Goal: Use online tool/utility: Use online tool/utility

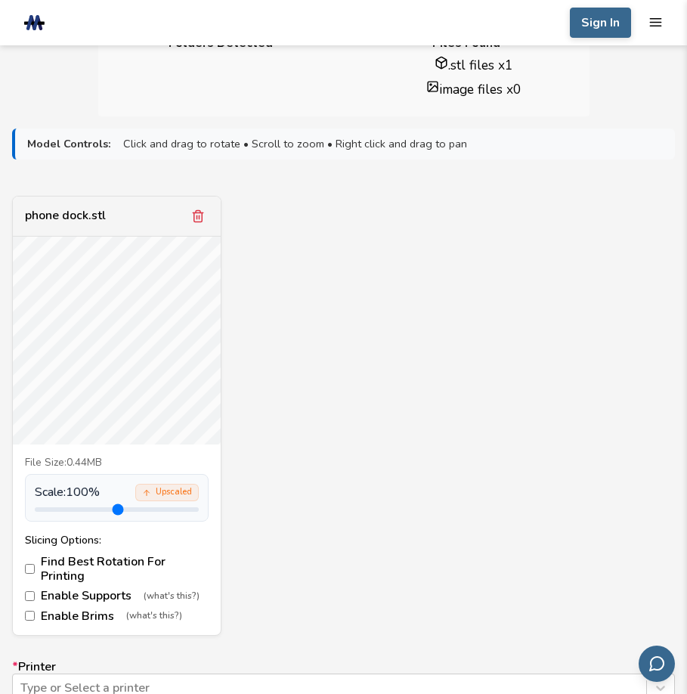
scroll to position [466, 0]
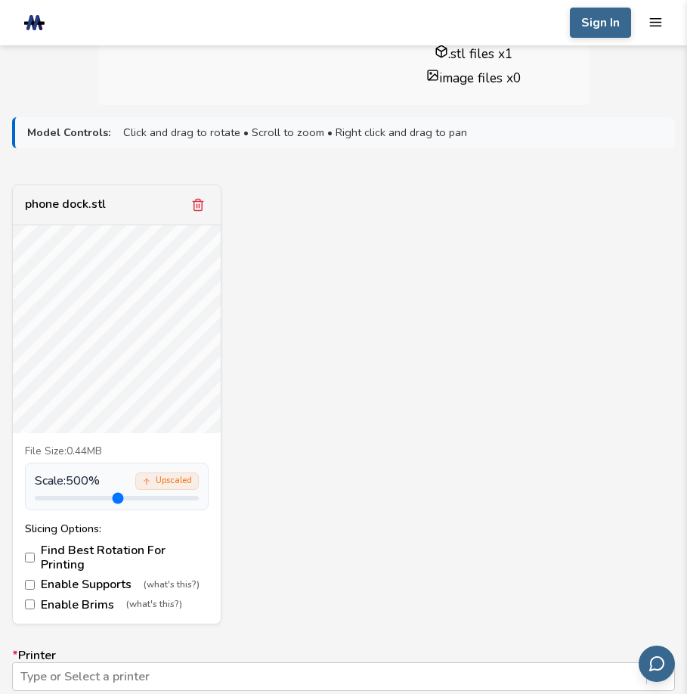
drag, startPoint x: 67, startPoint y: 495, endPoint x: 246, endPoint y: 495, distance: 179.1
type input "*"
click at [199, 496] on input "range" at bounding box center [117, 498] width 164 height 5
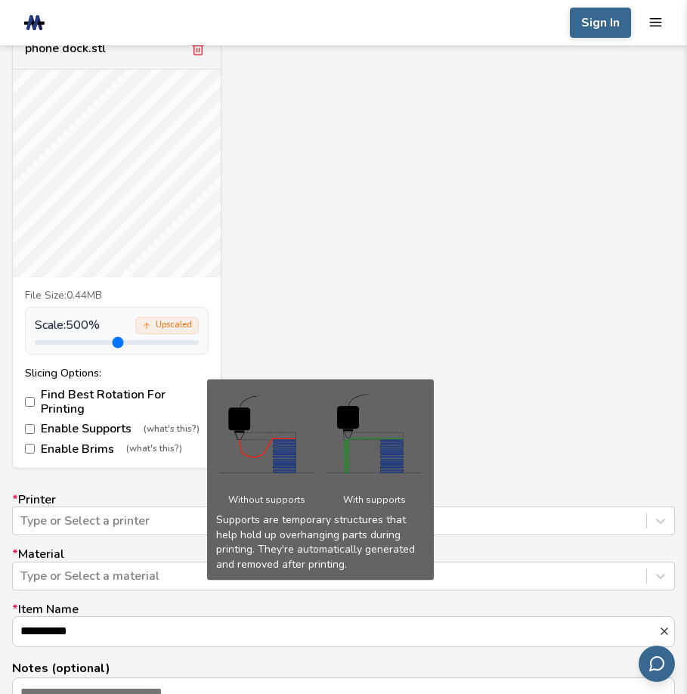
scroll to position [625, 0]
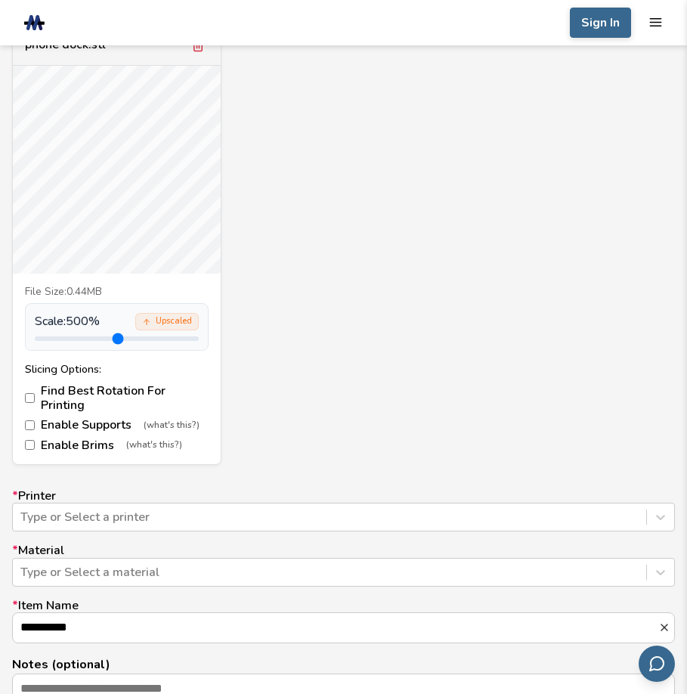
click at [51, 418] on label "Enable Supports (what's this?)" at bounding box center [117, 425] width 184 height 14
click at [57, 441] on label "Enable Brims (what's this?)" at bounding box center [117, 445] width 184 height 14
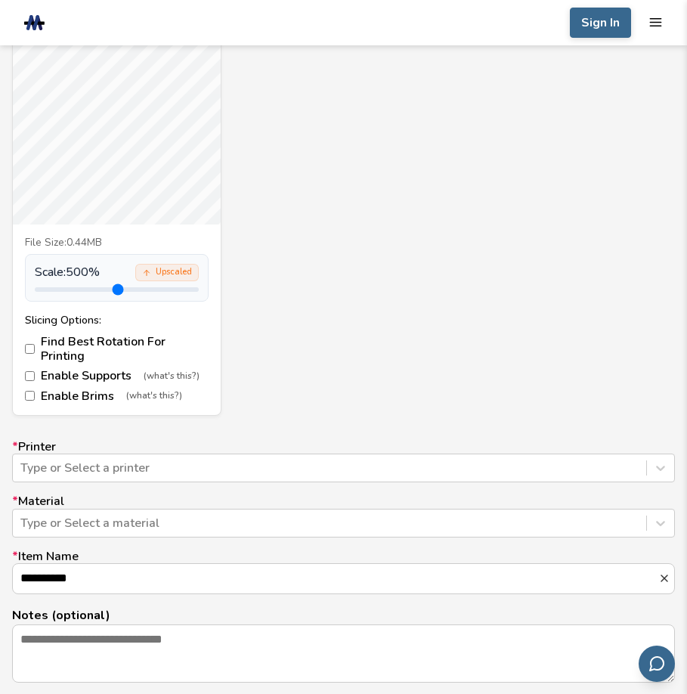
scroll to position [877, 0]
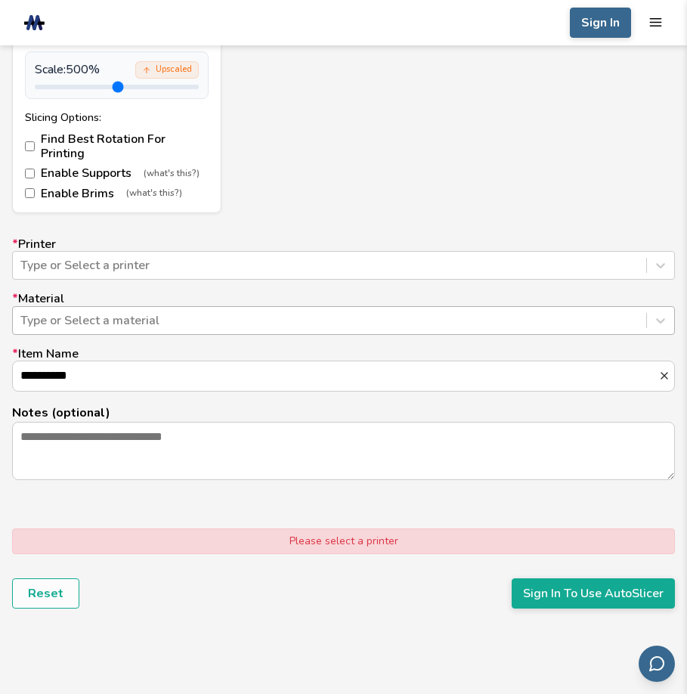
click at [161, 330] on div "Type or Select a material" at bounding box center [329, 320] width 633 height 23
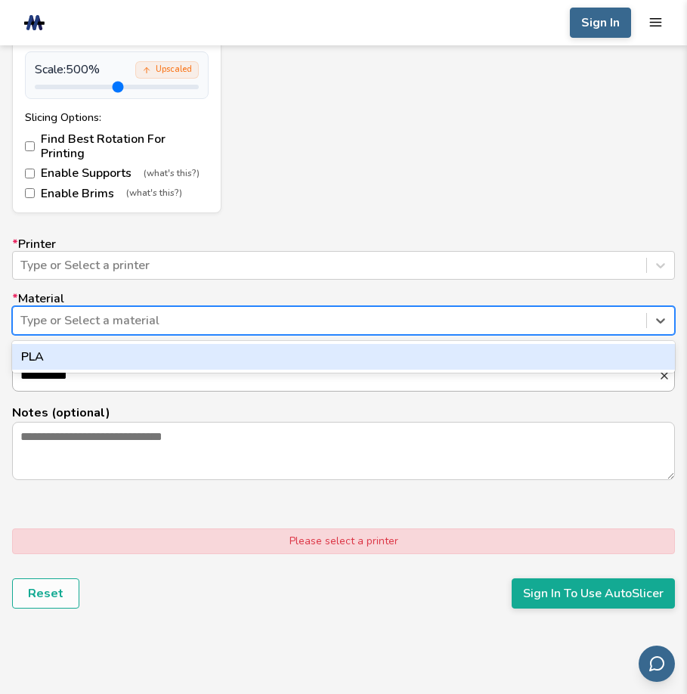
click at [114, 373] on input "**********" at bounding box center [335, 375] width 645 height 29
click at [111, 333] on div "Type or Select a material" at bounding box center [343, 320] width 663 height 29
click at [110, 351] on div "PLA" at bounding box center [343, 357] width 663 height 26
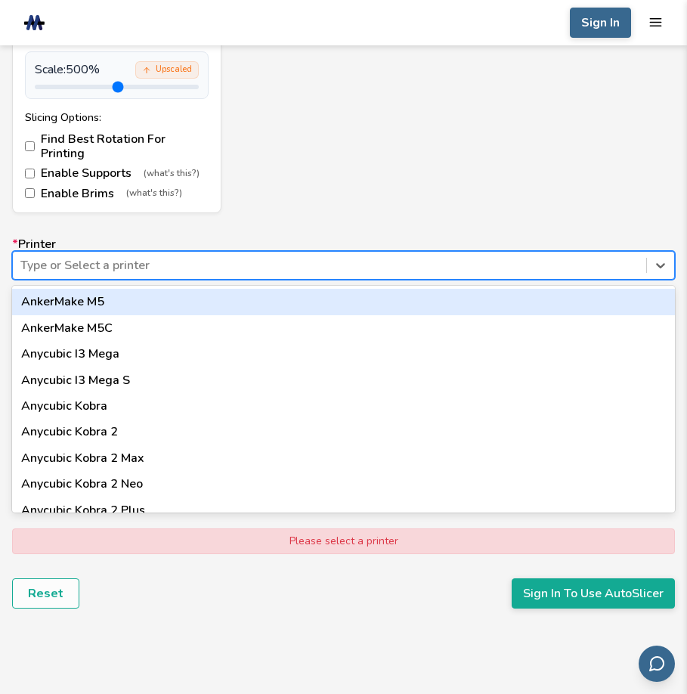
click at [107, 265] on div at bounding box center [329, 265] width 618 height 17
click at [178, 203] on div "File Size: 0.44MB Scale: 500 % Upscaled Slicing Options: Find Best Rotation For…" at bounding box center [117, 117] width 208 height 190
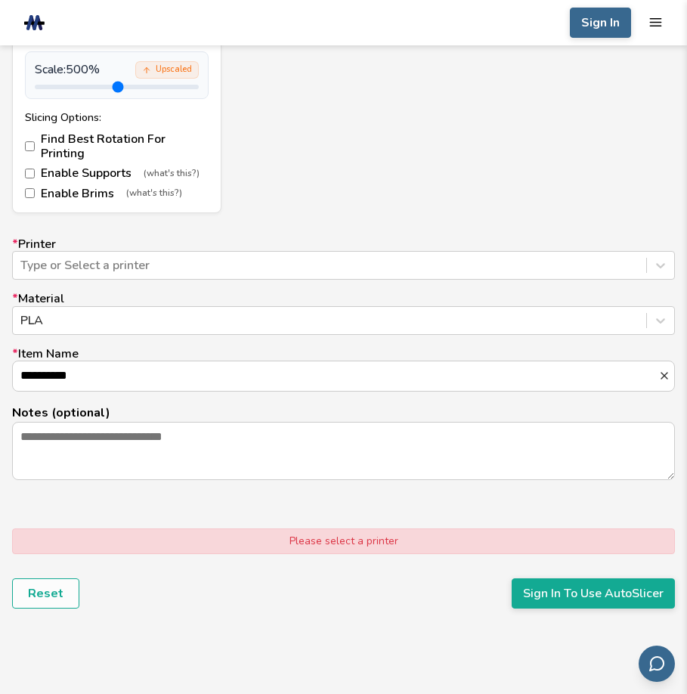
click at [98, 284] on div "**********" at bounding box center [343, 358] width 663 height 243
click at [113, 267] on div at bounding box center [329, 265] width 618 height 17
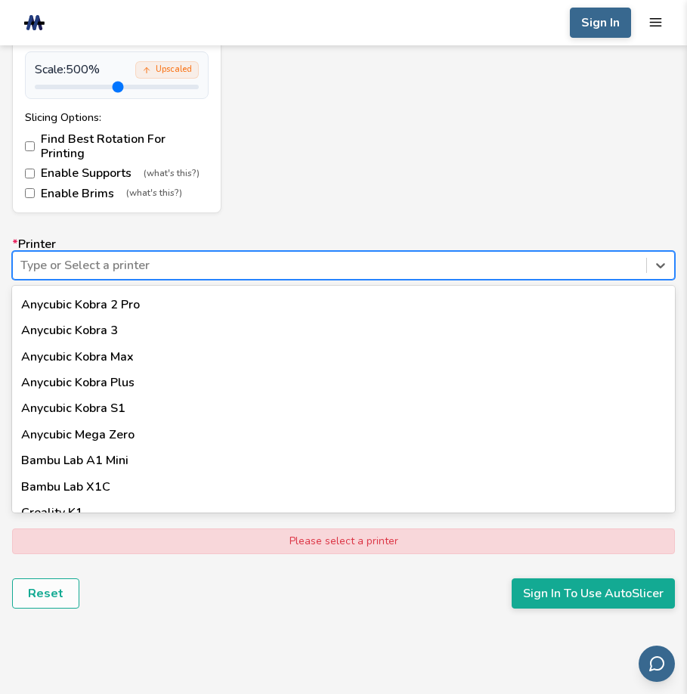
scroll to position [0, 0]
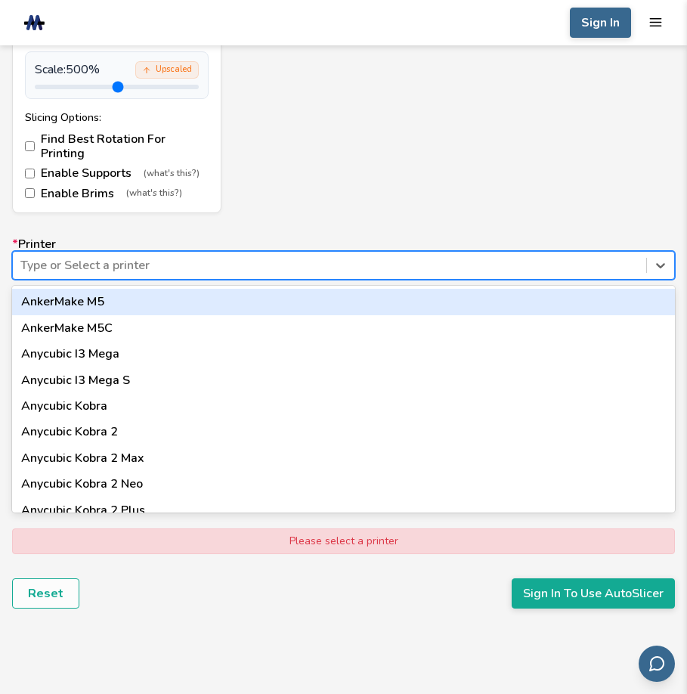
click at [75, 308] on div "AnkerMake M5" at bounding box center [343, 302] width 663 height 26
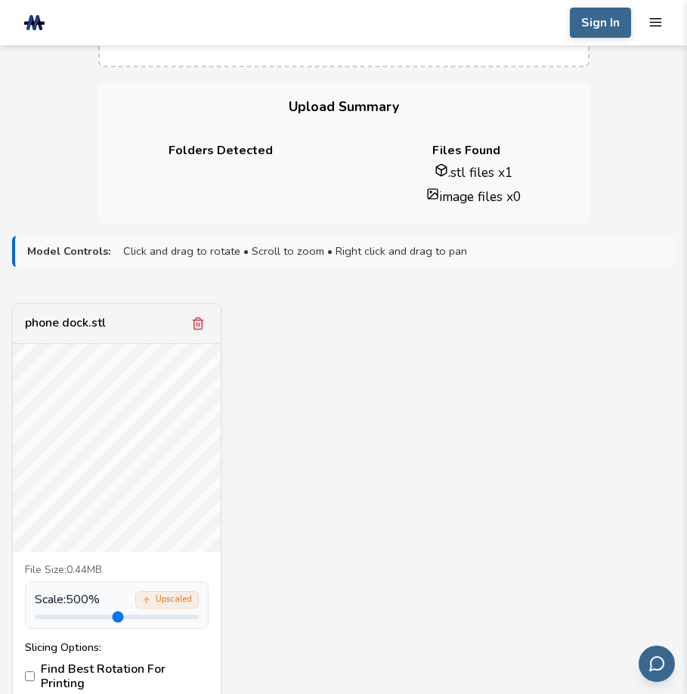
scroll to position [278, 0]
